Goal: Task Accomplishment & Management: Manage account settings

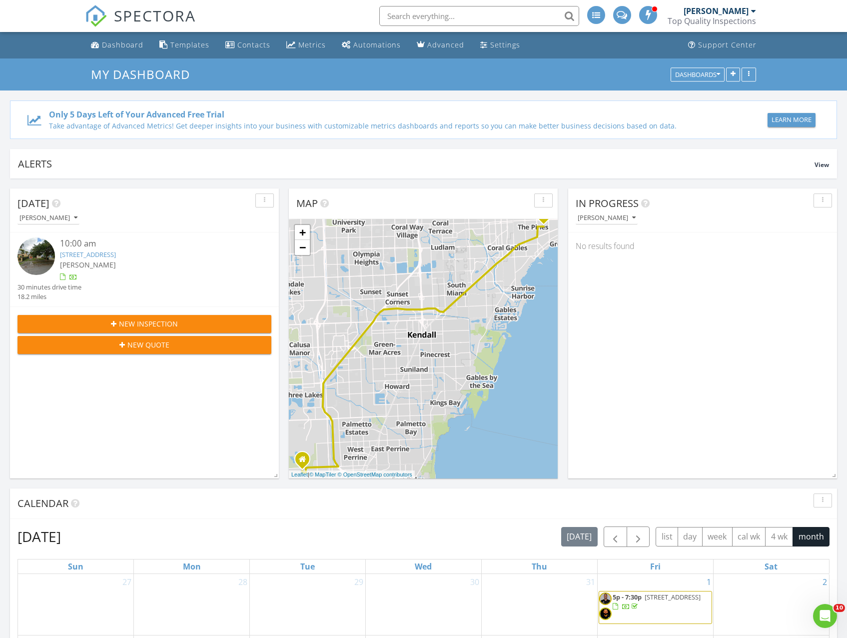
scroll to position [925, 863]
click at [113, 47] on div "Dashboard" at bounding box center [122, 44] width 41 height 9
click at [102, 256] on link "2371 SW 24th Ter, Miami, FL 33145" at bounding box center [88, 254] width 56 height 9
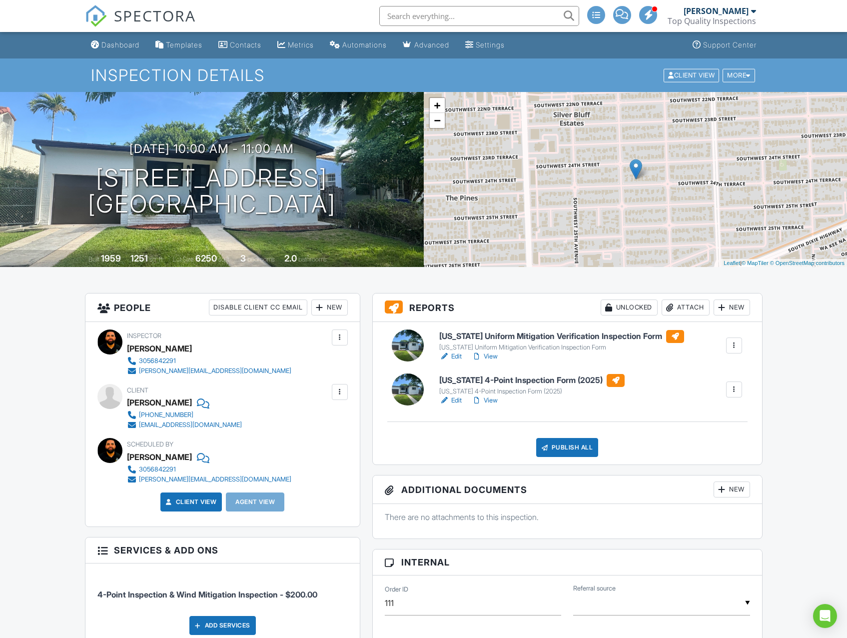
click at [484, 356] on link "View" at bounding box center [485, 356] width 26 height 10
click at [491, 334] on h6 "[US_STATE] Uniform Mitigation Verification Inspection Form" at bounding box center [561, 336] width 245 height 13
click at [488, 397] on link "View" at bounding box center [485, 400] width 26 height 10
click at [481, 383] on h6 "[US_STATE] 4-Point Inspection Form (2025)" at bounding box center [531, 380] width 185 height 13
click at [511, 376] on h6 "[US_STATE] 4-Point Inspection Form (2025)" at bounding box center [531, 380] width 185 height 13
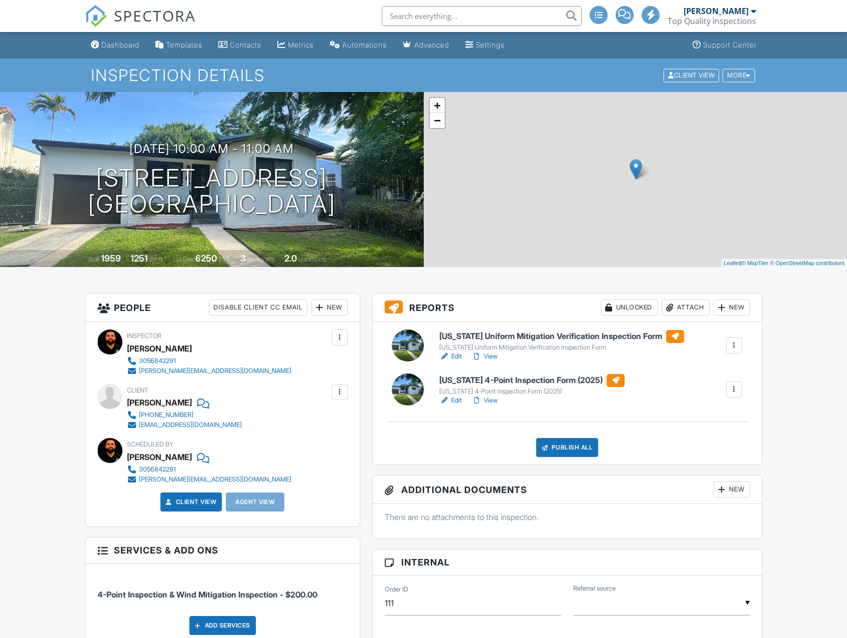
click at [490, 356] on link "View" at bounding box center [485, 356] width 26 height 10
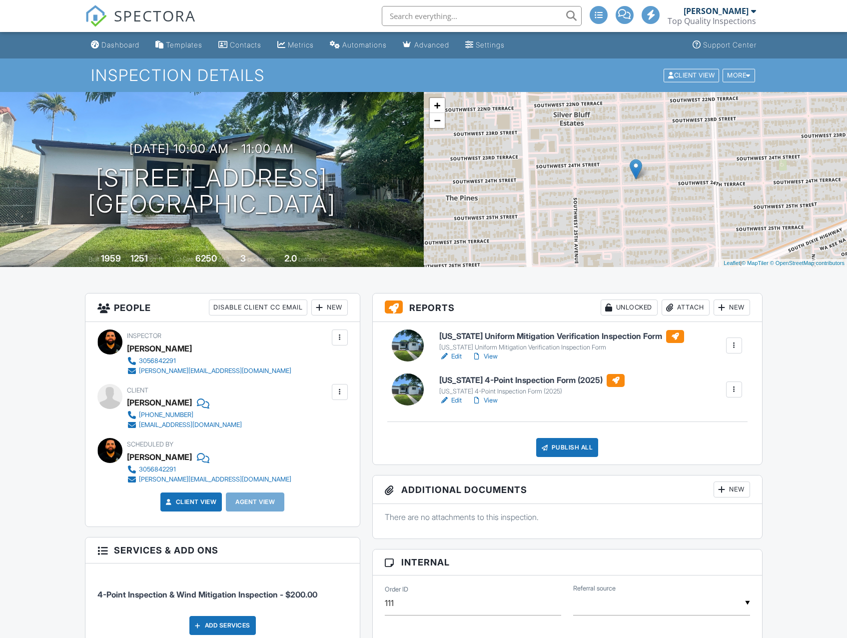
click at [513, 333] on h6 "[US_STATE] Uniform Mitigation Verification Inspection Form" at bounding box center [561, 336] width 245 height 13
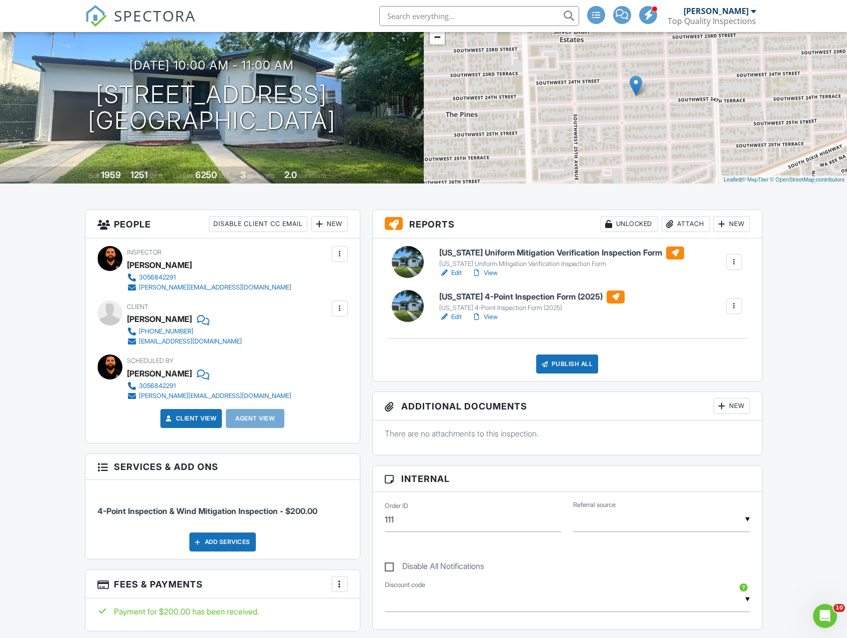
scroll to position [100, 0]
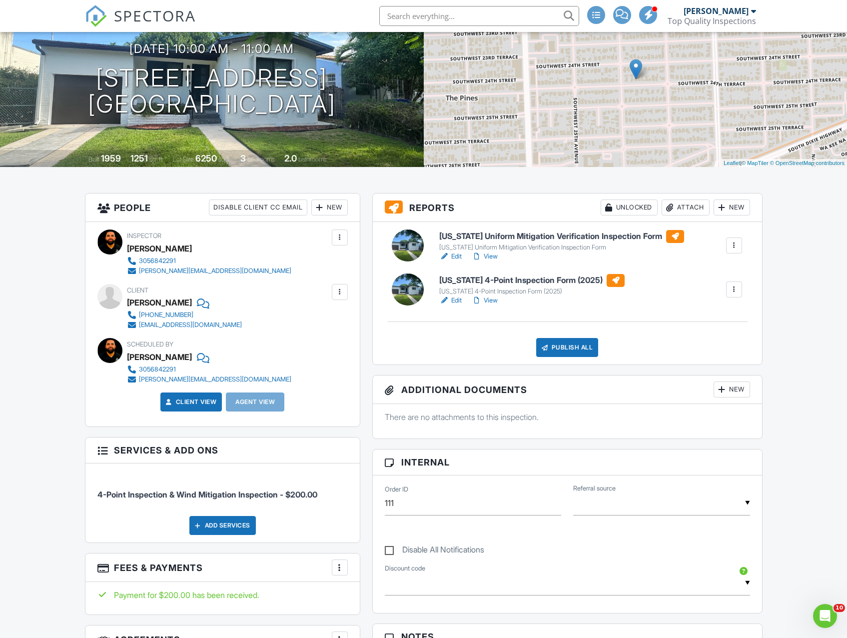
click at [496, 280] on h6 "[US_STATE] 4-Point Inspection Form (2025)" at bounding box center [531, 280] width 185 height 13
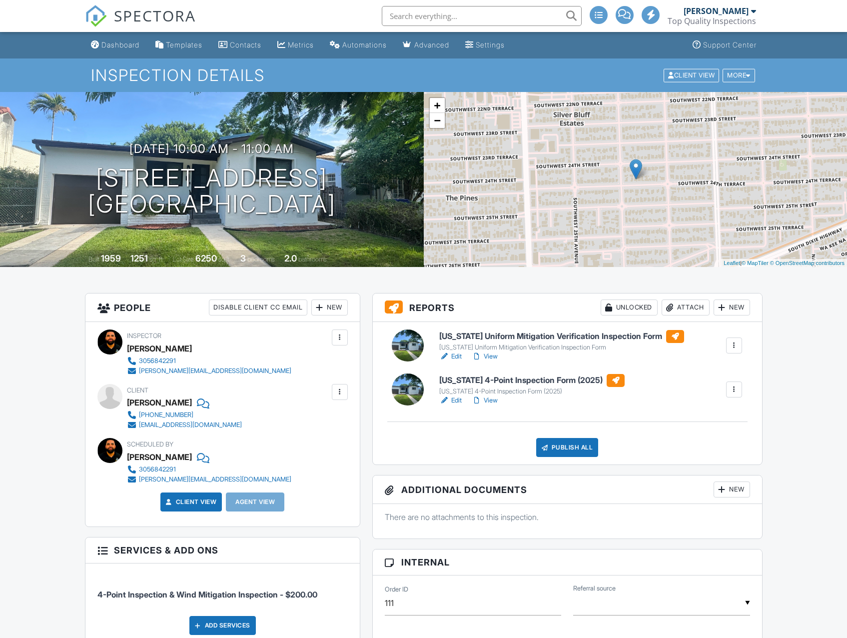
click at [516, 336] on h6 "[US_STATE] Uniform Mitigation Verification Inspection Form" at bounding box center [561, 336] width 245 height 13
click at [495, 354] on link "View" at bounding box center [485, 356] width 26 height 10
click at [492, 355] on link "View" at bounding box center [485, 356] width 26 height 10
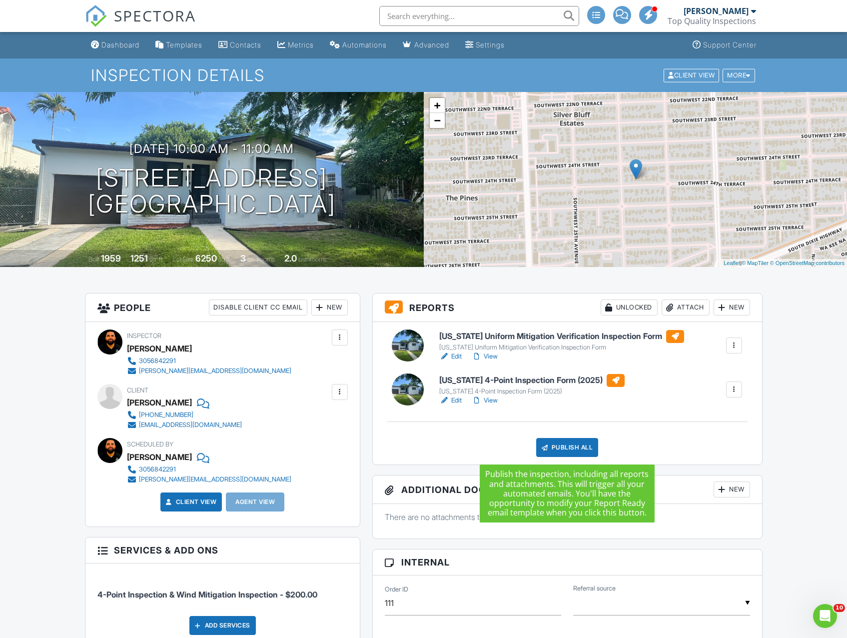
click at [592, 443] on div "Publish All" at bounding box center [567, 447] width 62 height 19
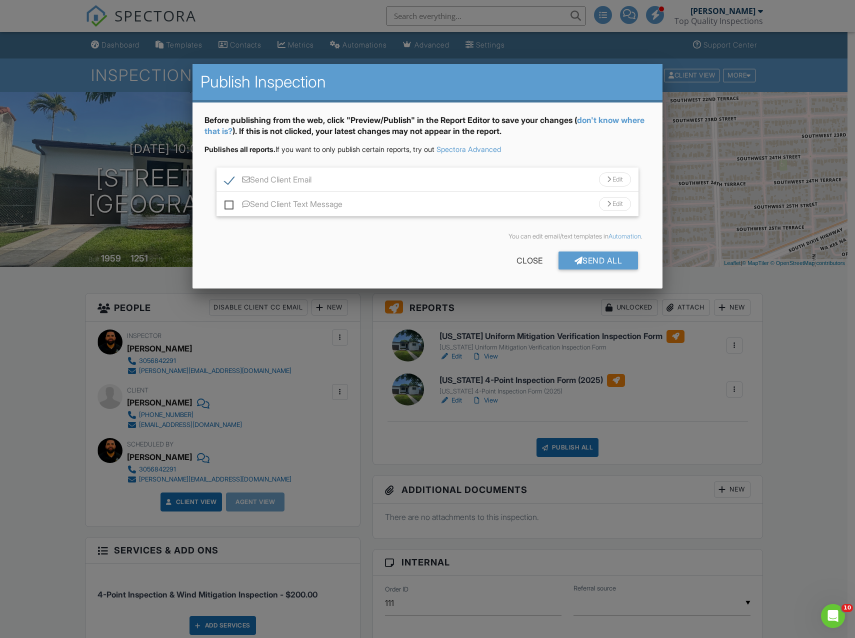
click at [613, 181] on div "Edit" at bounding box center [615, 179] width 32 height 14
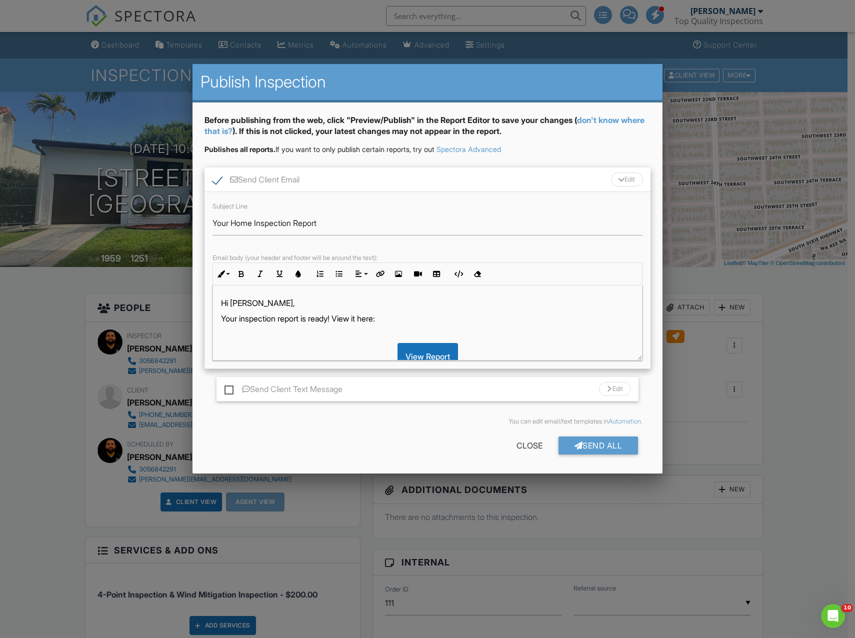
click at [270, 303] on p "Hi [PERSON_NAME]," at bounding box center [427, 302] width 413 height 11
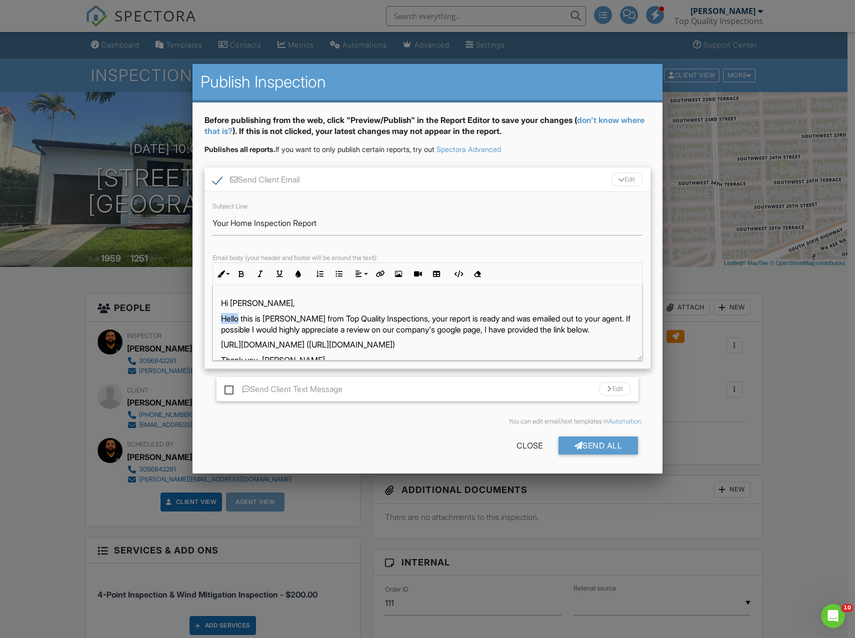
drag, startPoint x: 241, startPoint y: 317, endPoint x: 156, endPoint y: 318, distance: 84.5
click at [250, 330] on p "This is Wylly from Top Quality Inspections, your report is ready and was emaile…" at bounding box center [427, 324] width 413 height 22
click at [631, 327] on div "Hi Douglas, This is Wylly from Top Quality Inspections, your report is ready an…" at bounding box center [427, 415] width 429 height 260
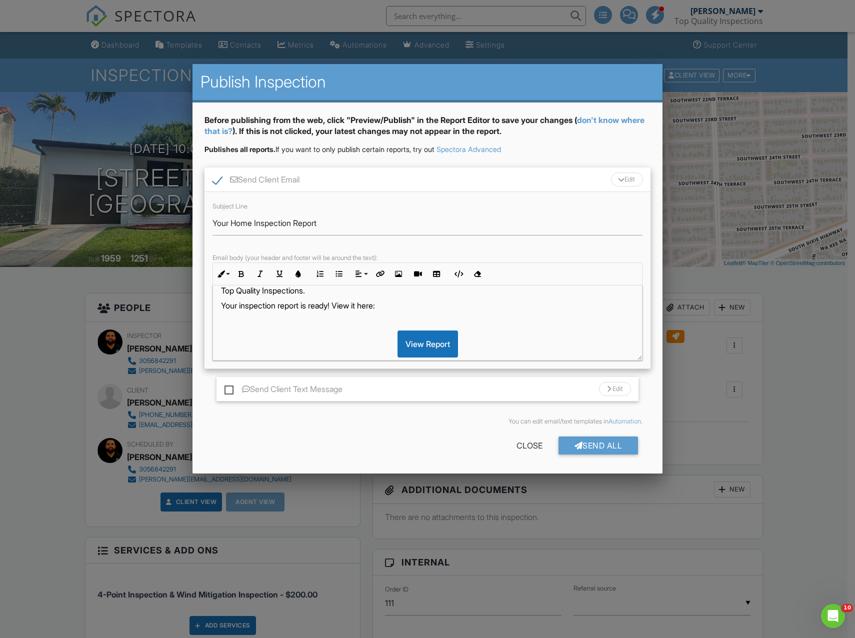
scroll to position [50, 0]
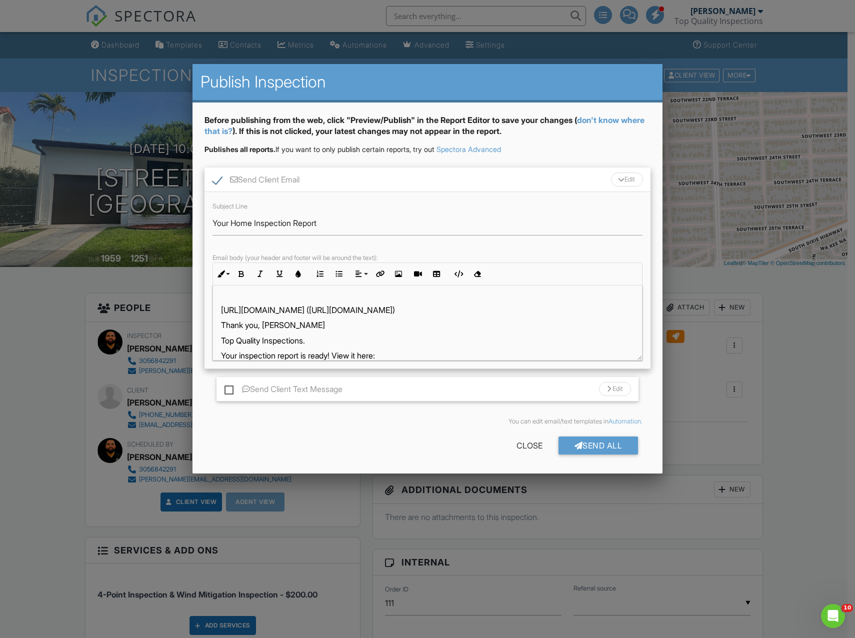
click at [214, 321] on div "Hi Douglas, This is Wylly from Top Quality Inspections, your report is ready an…" at bounding box center [427, 372] width 429 height 275
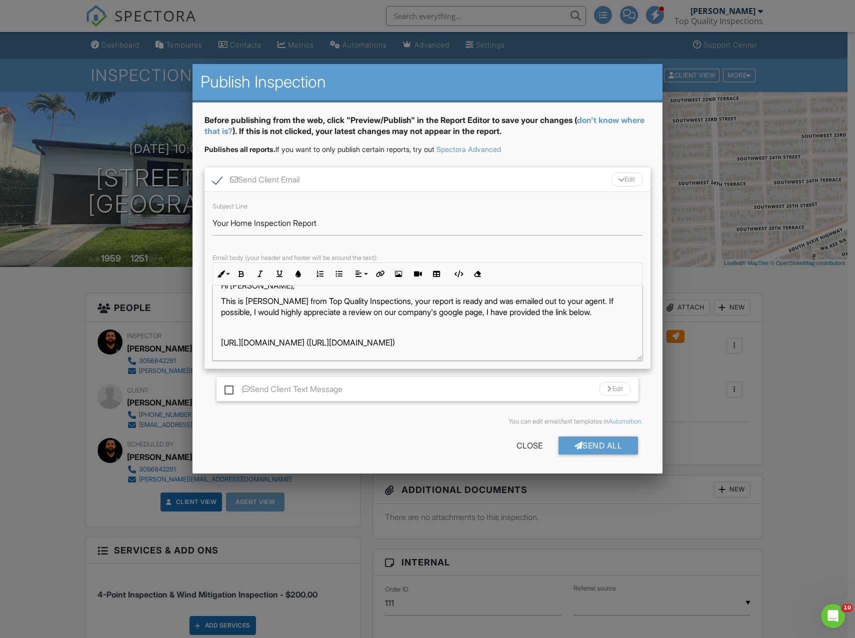
scroll to position [0, 0]
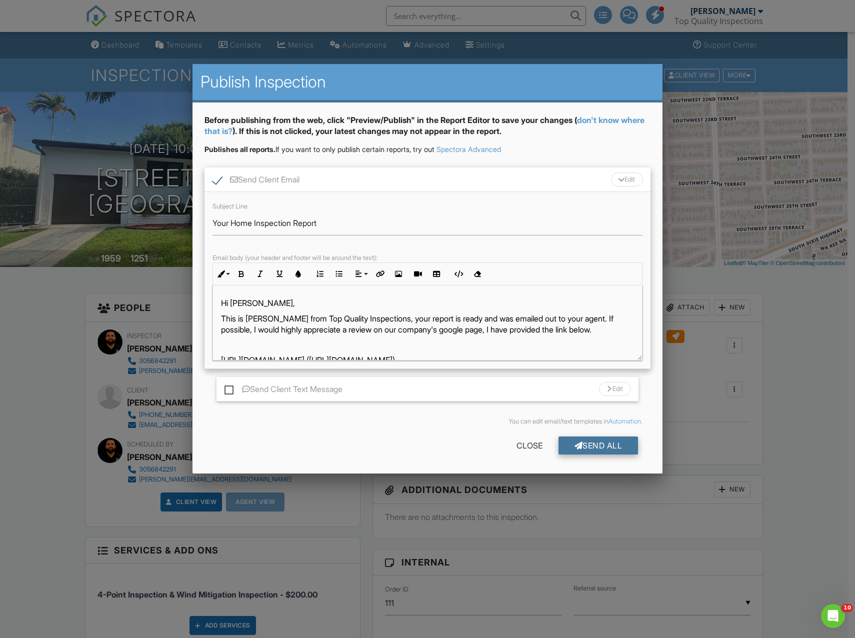
click at [614, 446] on div "Send All" at bounding box center [598, 445] width 80 height 18
